Goal: Task Accomplishment & Management: Use online tool/utility

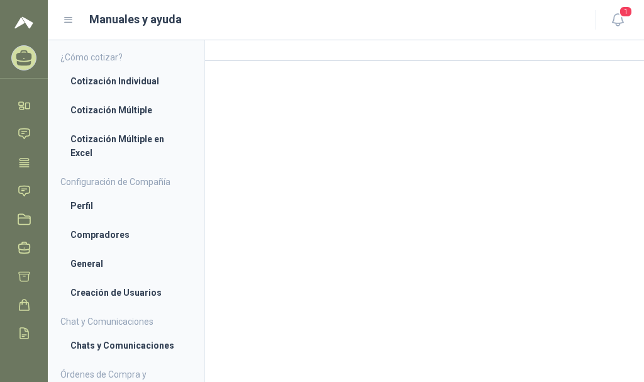
click at [69, 20] on icon at bounding box center [69, 20] width 8 height 5
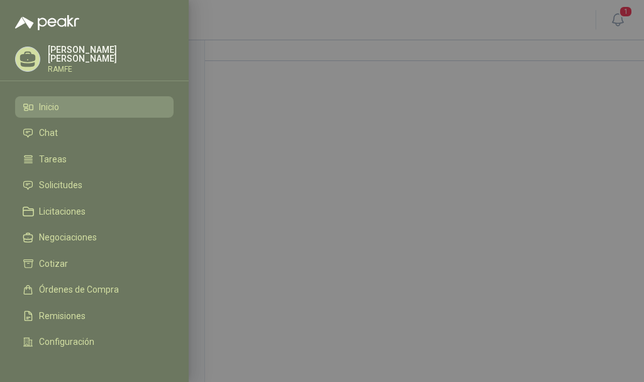
click at [38, 103] on li "Inicio" at bounding box center [94, 106] width 143 height 11
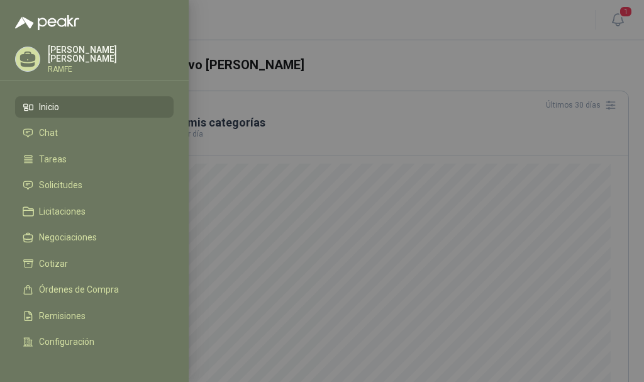
click at [276, 189] on div at bounding box center [322, 191] width 644 height 382
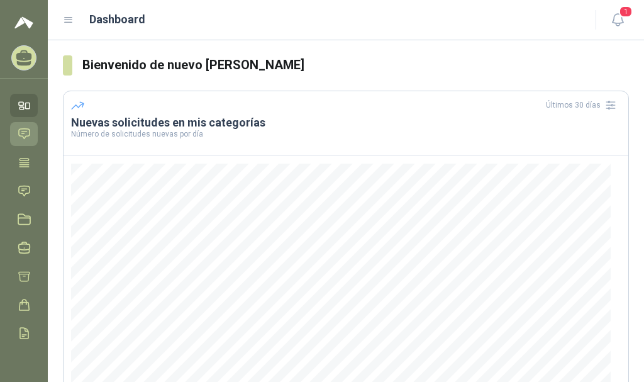
click at [25, 132] on icon at bounding box center [24, 134] width 11 height 10
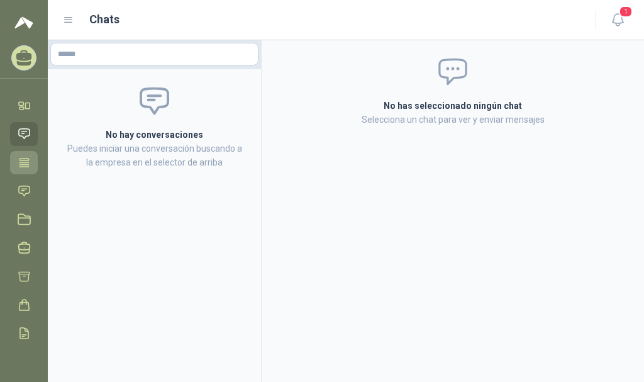
click at [25, 159] on icon at bounding box center [24, 162] width 13 height 13
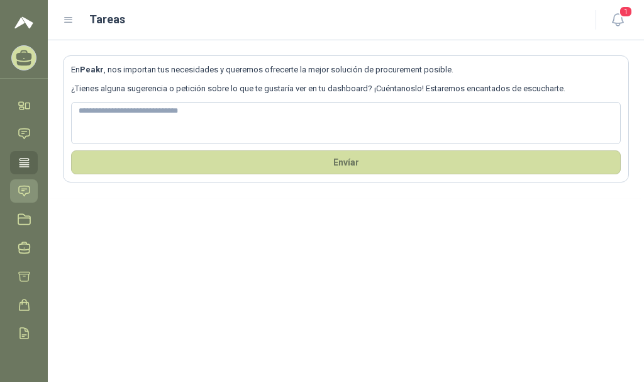
click at [23, 187] on icon at bounding box center [24, 190] width 13 height 13
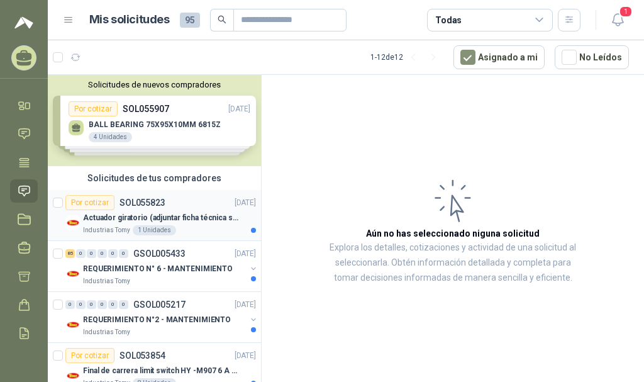
click at [132, 203] on p "SOL055823" at bounding box center [142, 202] width 46 height 9
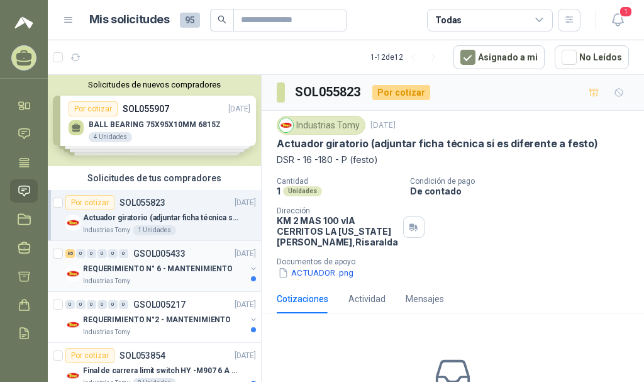
click at [142, 263] on p "REQUERIMIENTO N° 6 - MANTENIMIENTO" at bounding box center [158, 269] width 150 height 12
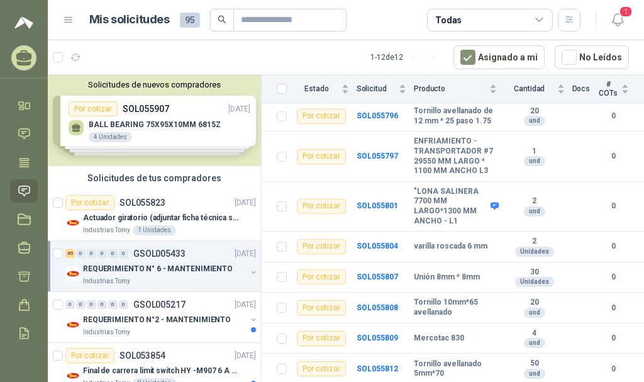
scroll to position [2863, 0]
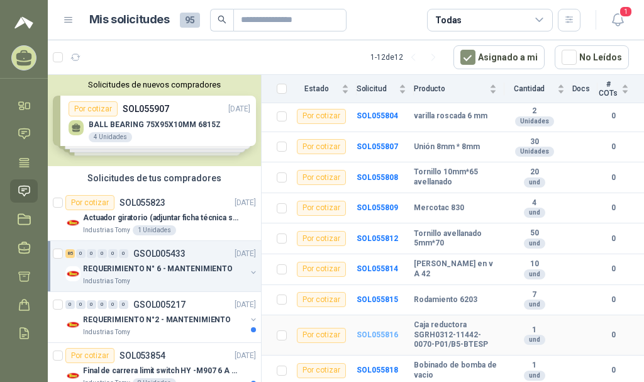
click at [370, 333] on b "SOL055816" at bounding box center [376, 334] width 41 height 9
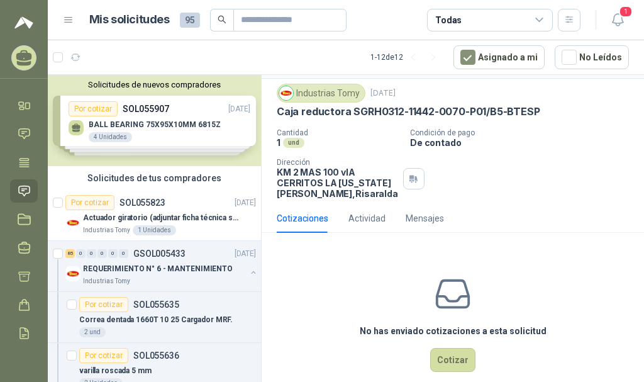
scroll to position [60, 0]
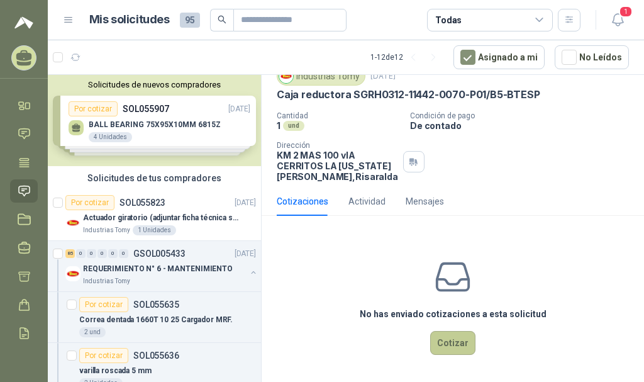
click at [444, 345] on button "Cotizar" at bounding box center [452, 343] width 45 height 24
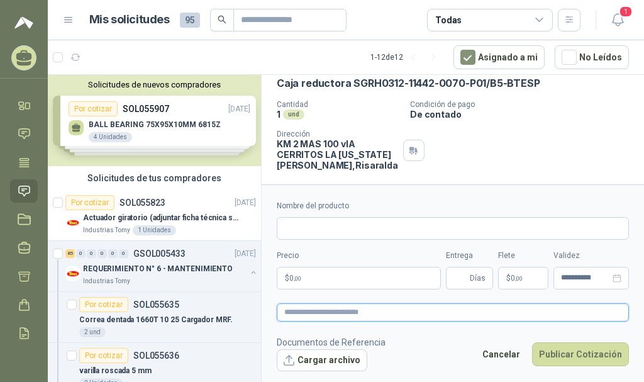
click at [433, 306] on textarea at bounding box center [453, 312] width 352 height 18
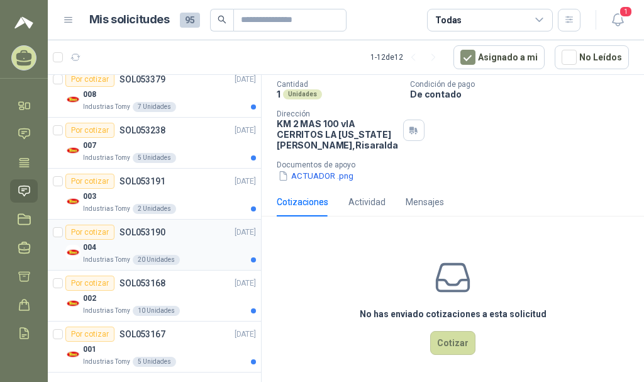
scroll to position [4760, 0]
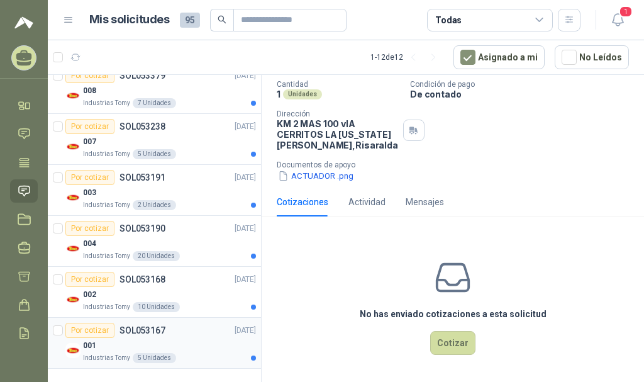
click at [149, 327] on p "SOL053167" at bounding box center [142, 330] width 46 height 9
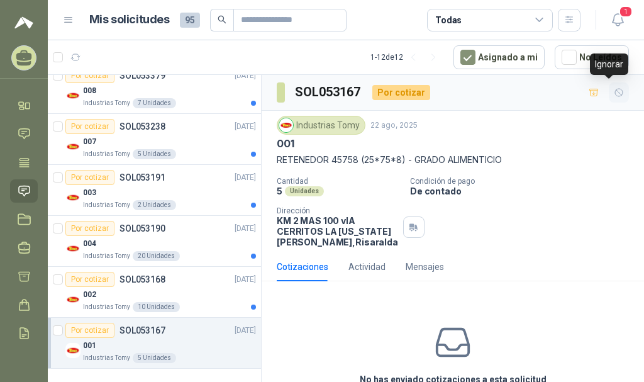
click at [613, 93] on icon "button" at bounding box center [618, 92] width 11 height 11
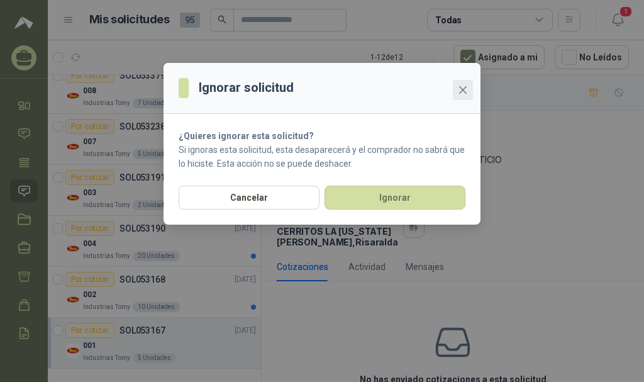
click at [460, 91] on icon "close" at bounding box center [463, 90] width 10 height 10
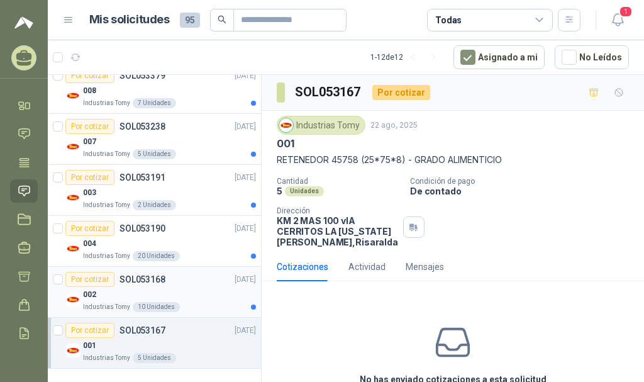
click at [138, 280] on p "SOL053168" at bounding box center [142, 279] width 46 height 9
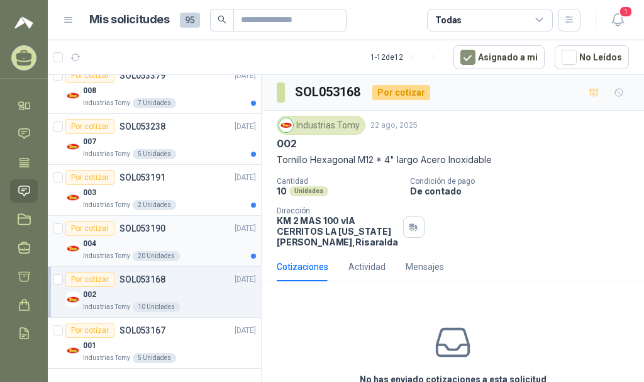
click at [149, 232] on p "SOL053190" at bounding box center [142, 228] width 46 height 9
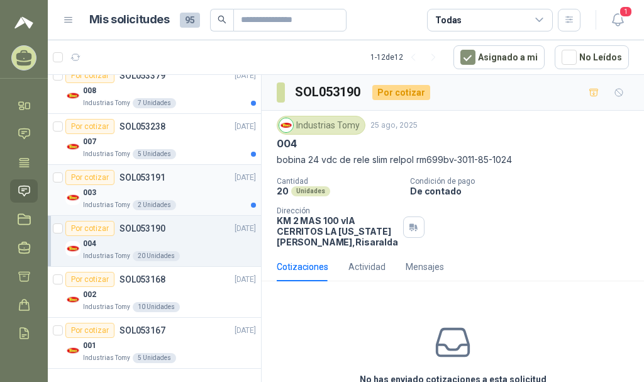
click at [148, 179] on p "SOL053191" at bounding box center [142, 177] width 46 height 9
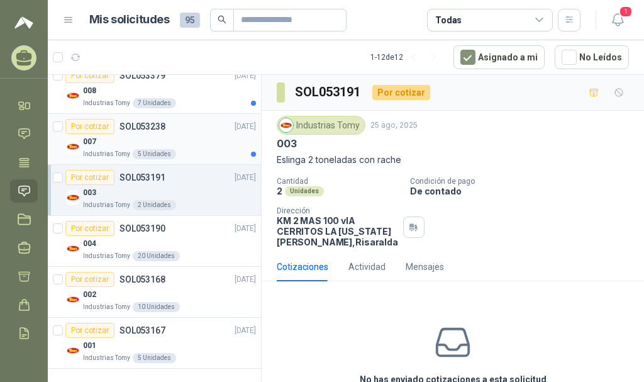
click at [143, 125] on p "SOL053238" at bounding box center [142, 126] width 46 height 9
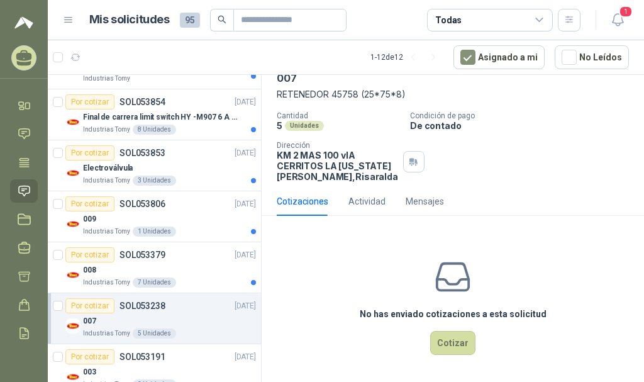
scroll to position [4551, 0]
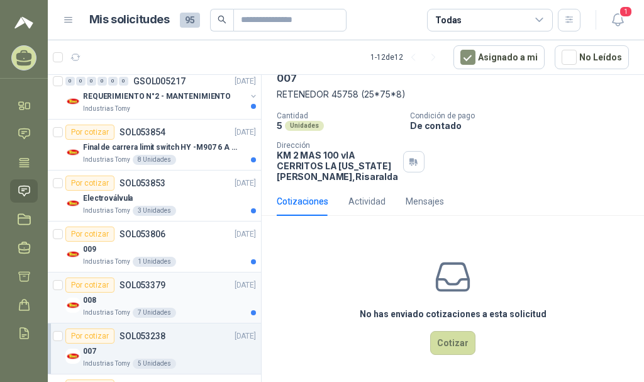
click at [138, 285] on p "SOL053379" at bounding box center [142, 284] width 46 height 9
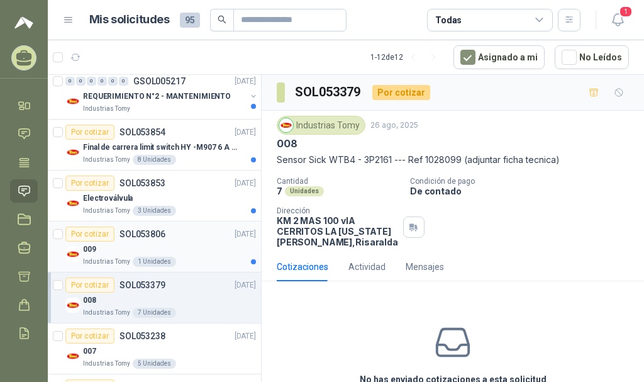
click at [145, 233] on p "SOL053806" at bounding box center [142, 233] width 46 height 9
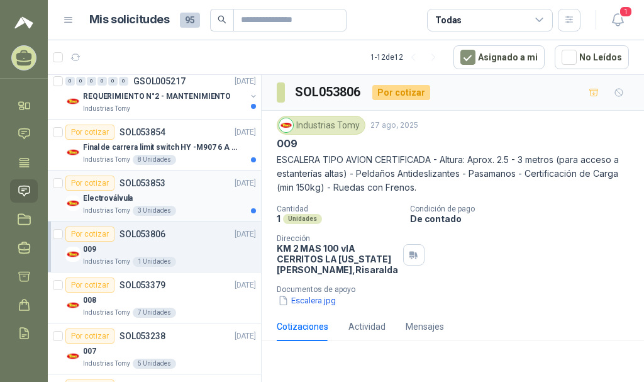
click at [143, 185] on p "SOL053853" at bounding box center [142, 183] width 46 height 9
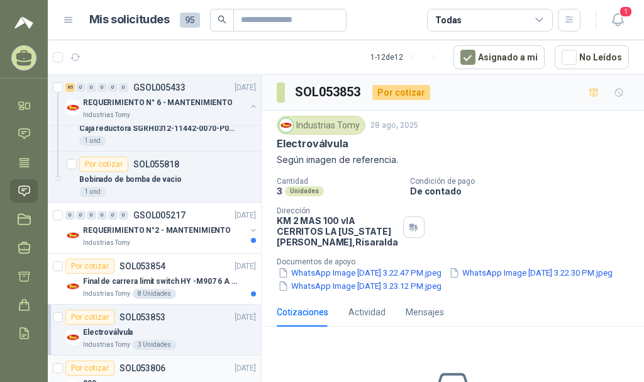
scroll to position [4446, 0]
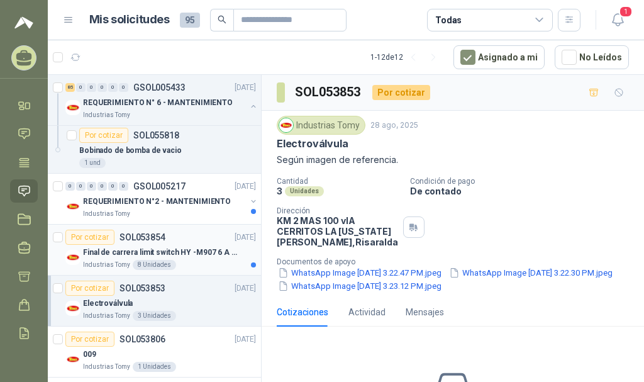
click at [152, 235] on p "SOL053854" at bounding box center [142, 237] width 46 height 9
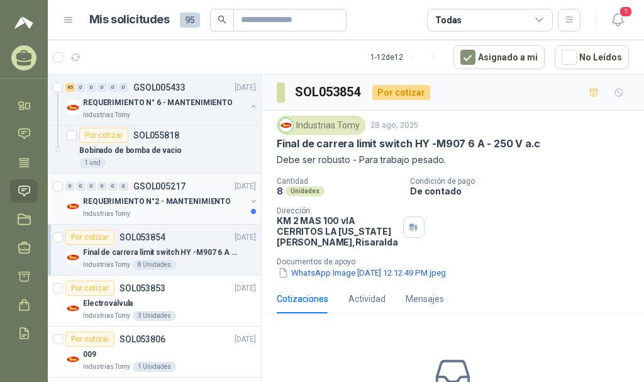
click at [151, 187] on p "GSOL005217" at bounding box center [159, 186] width 52 height 9
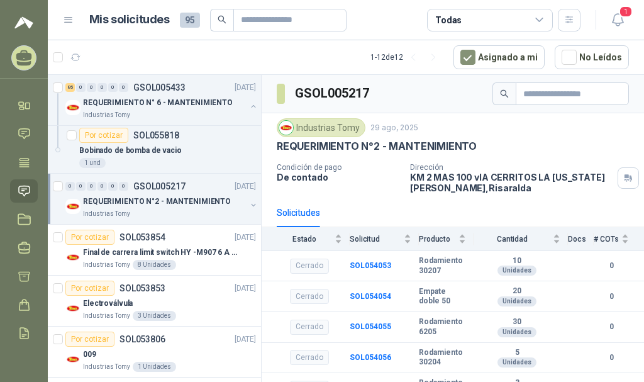
scroll to position [4341, 0]
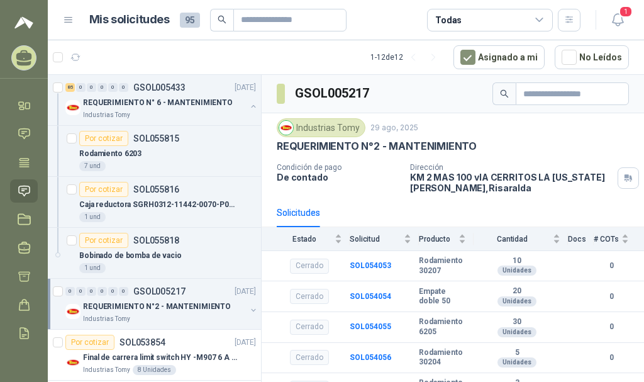
click at [169, 289] on p "GSOL005217" at bounding box center [159, 291] width 52 height 9
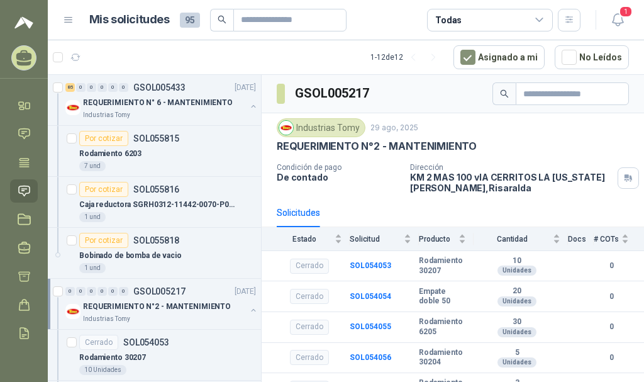
scroll to position [4, 0]
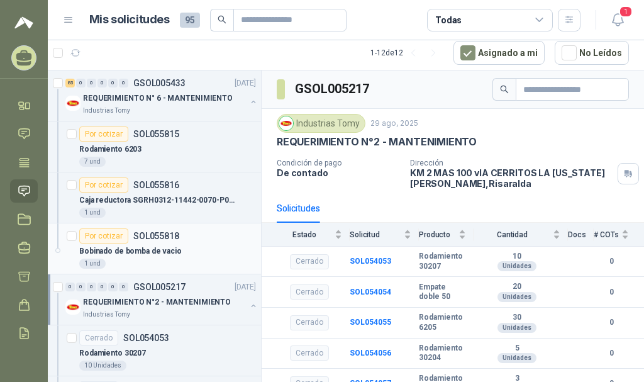
click at [163, 236] on p "SOL055818" at bounding box center [156, 235] width 46 height 9
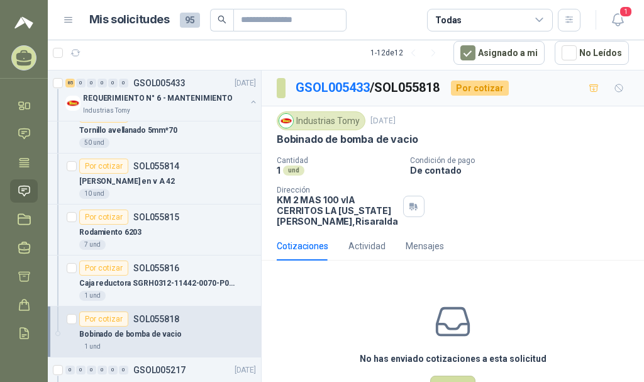
scroll to position [4237, 0]
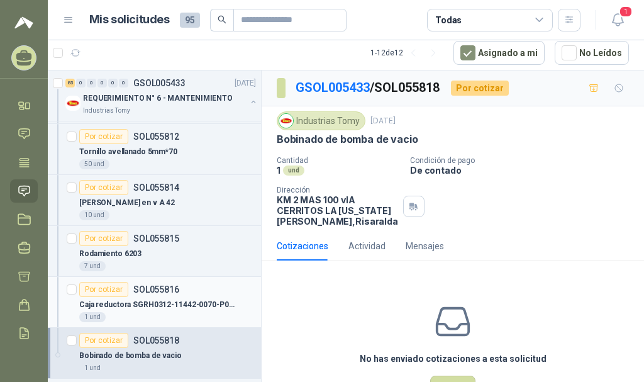
click at [147, 289] on p "SOL055816" at bounding box center [156, 289] width 46 height 9
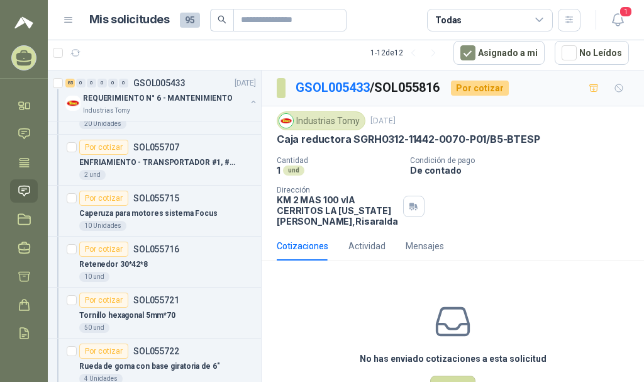
scroll to position [1932, 0]
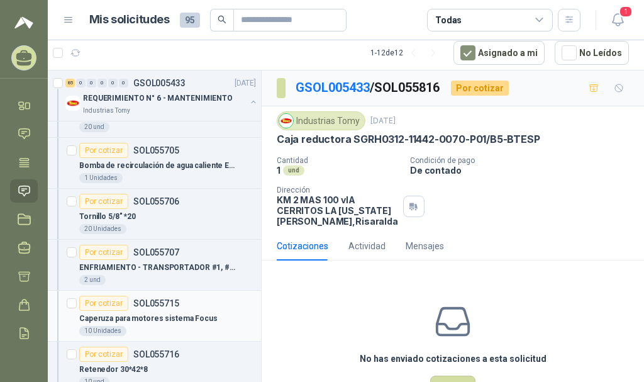
click at [163, 300] on p "SOL055715" at bounding box center [156, 303] width 46 height 9
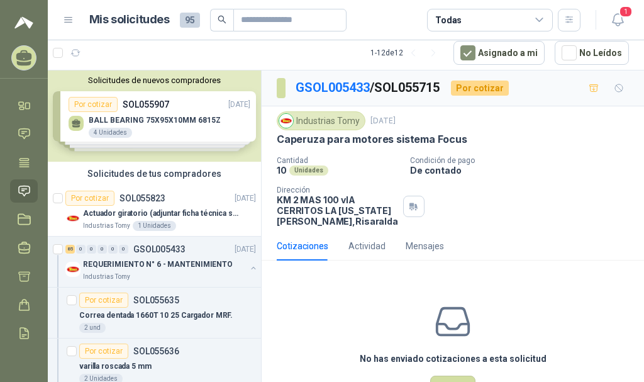
click at [20, 52] on icon at bounding box center [23, 57] width 19 height 19
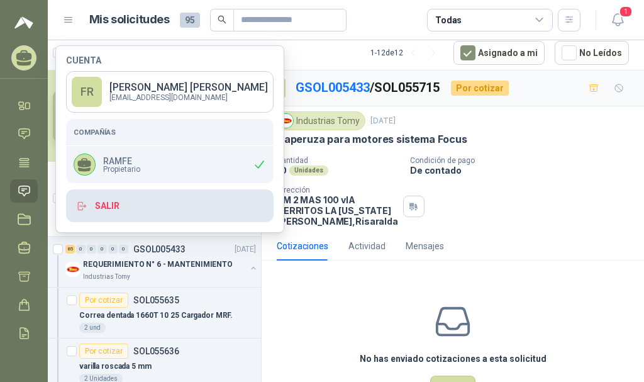
click at [107, 203] on button "Salir" at bounding box center [169, 205] width 207 height 33
